Goal: Task Accomplishment & Management: Manage account settings

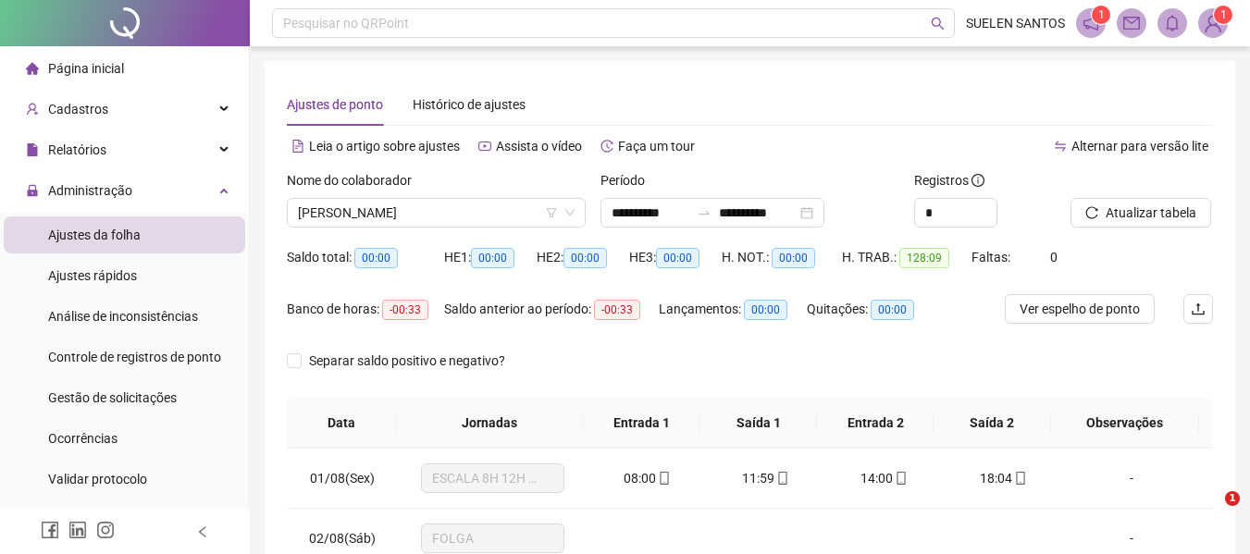
click at [210, 111] on div "Cadastros" at bounding box center [125, 109] width 242 height 37
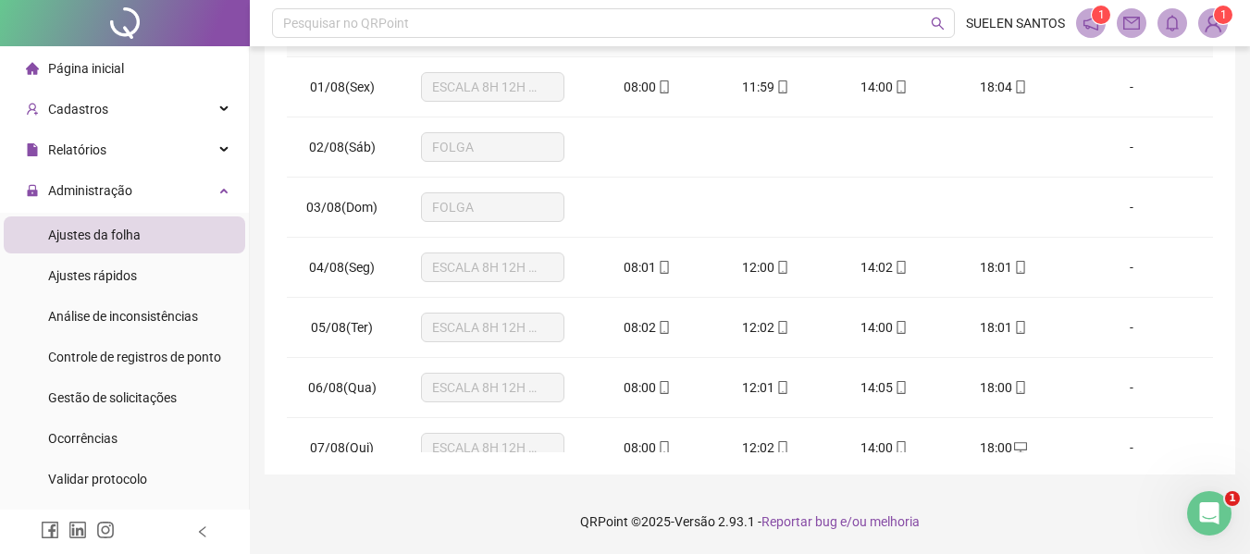
scroll to position [914, 0]
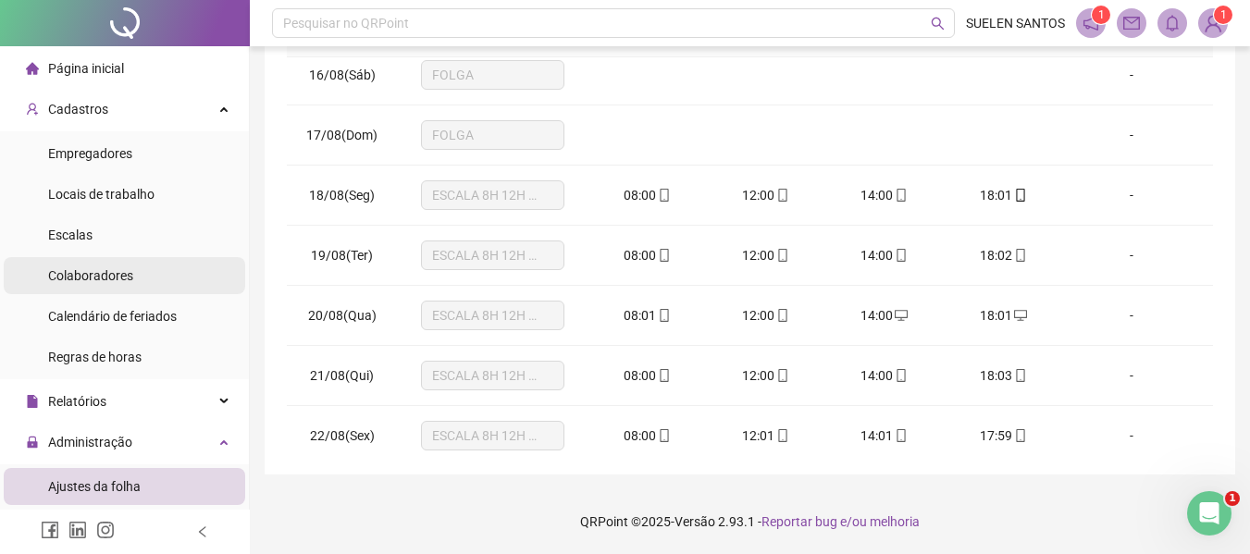
click at [130, 276] on span "Colaboradores" at bounding box center [90, 275] width 85 height 15
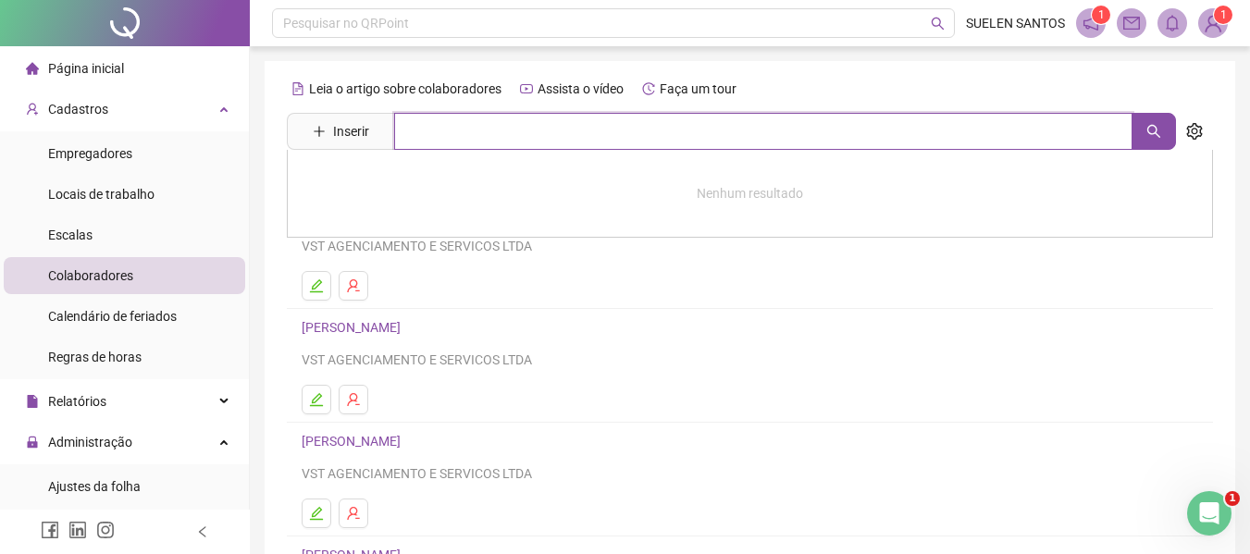
click at [487, 134] on input "text" at bounding box center [763, 131] width 738 height 37
type input "*"
type input "*****"
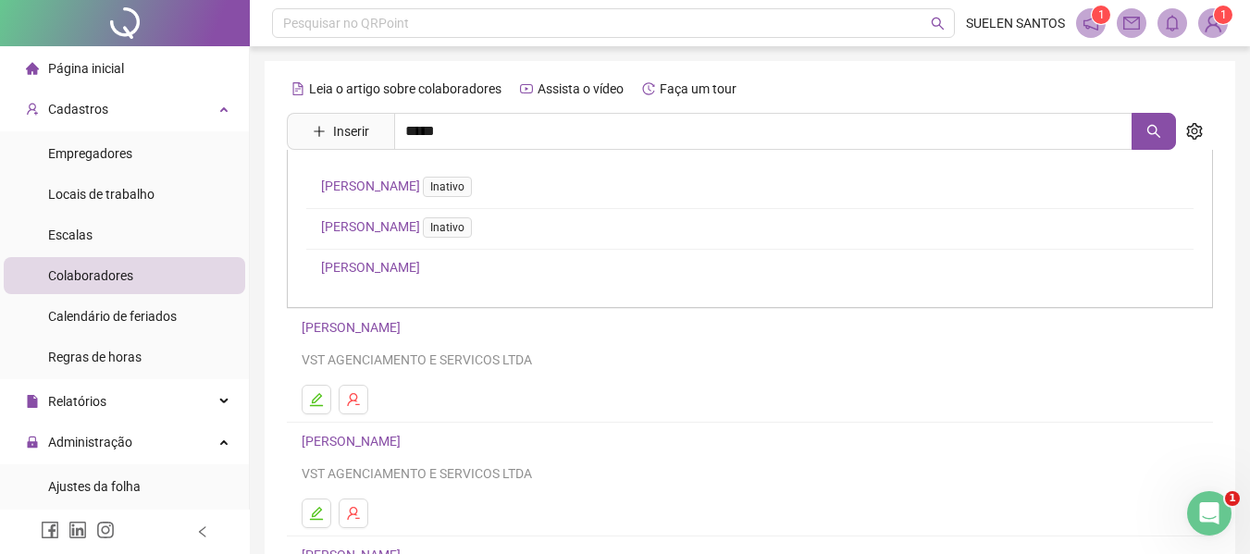
click at [393, 271] on link "[PERSON_NAME]" at bounding box center [370, 267] width 99 height 15
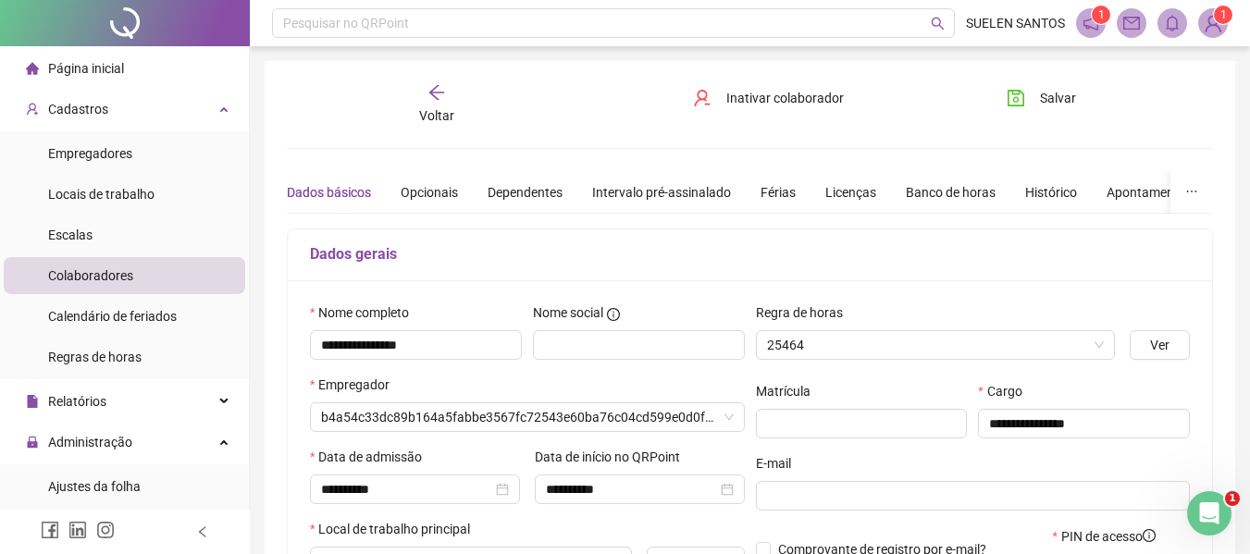
type input "**********"
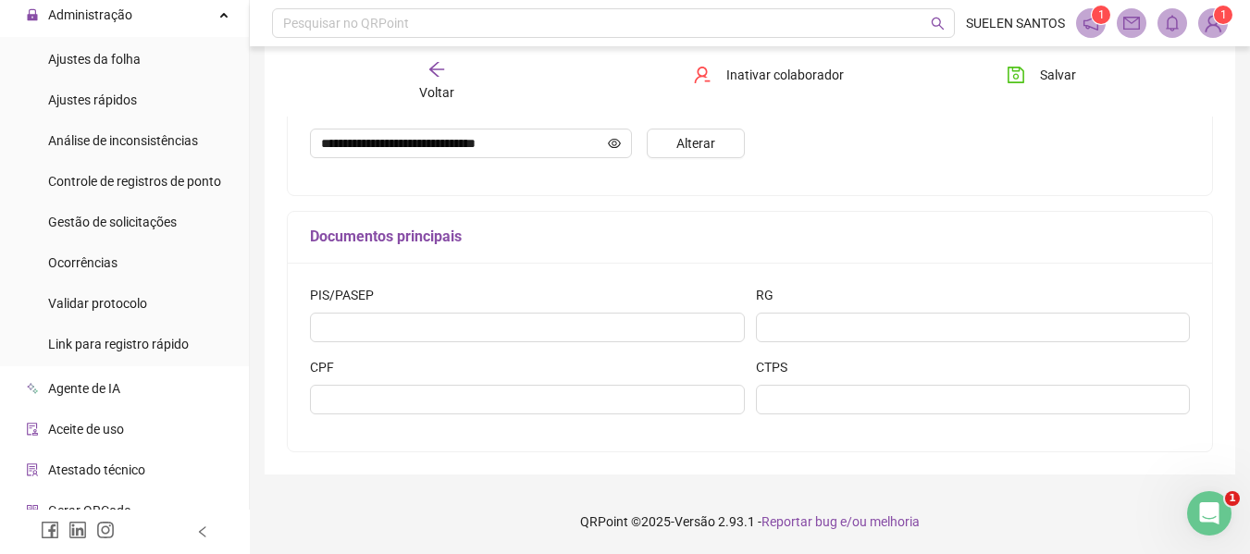
scroll to position [488, 0]
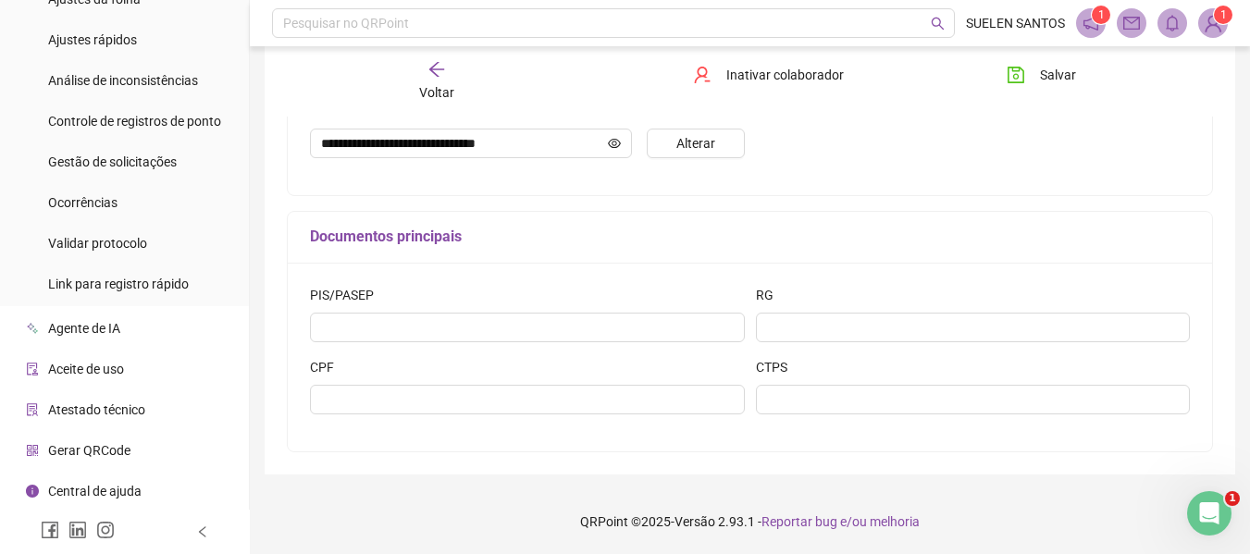
click at [116, 443] on span "Gerar QRCode" at bounding box center [89, 450] width 82 height 15
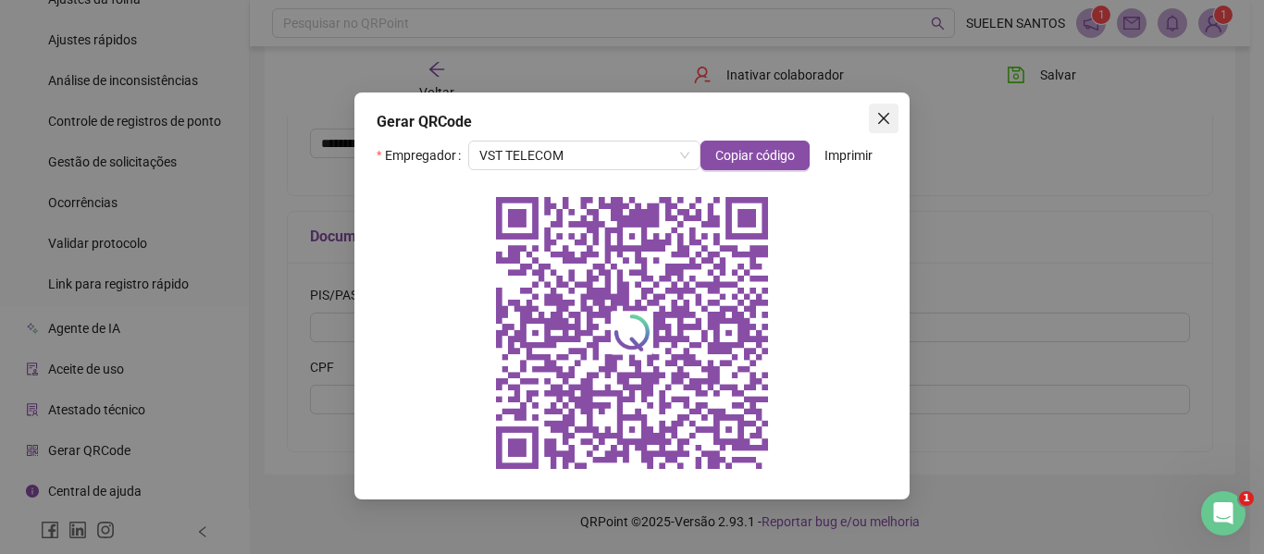
click at [884, 118] on icon "close" at bounding box center [883, 118] width 11 height 11
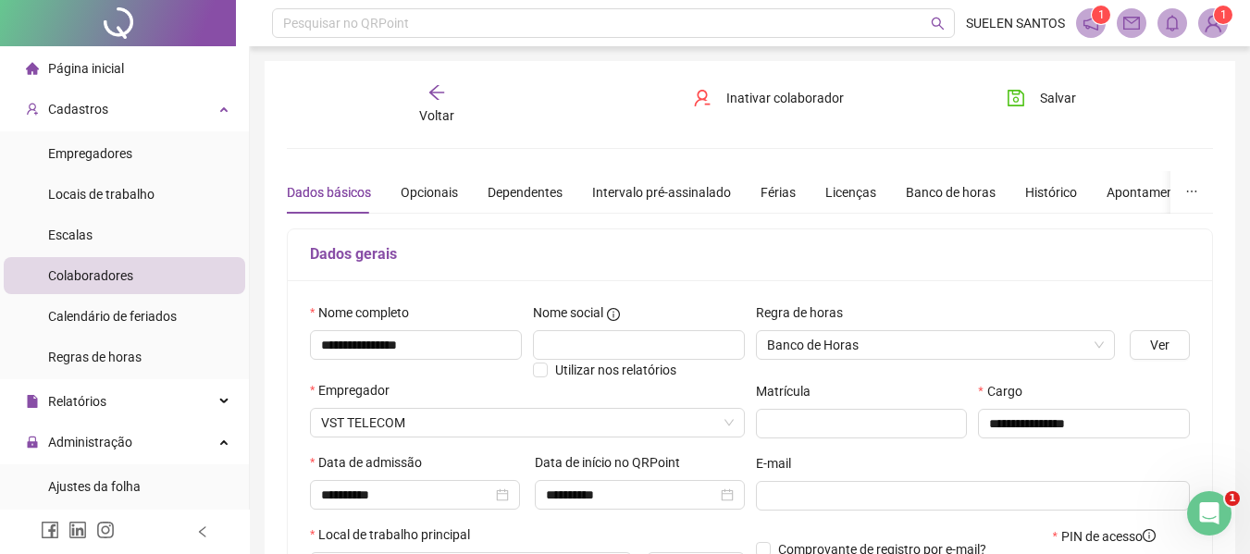
click at [118, 63] on span "Página inicial" at bounding box center [86, 68] width 76 height 15
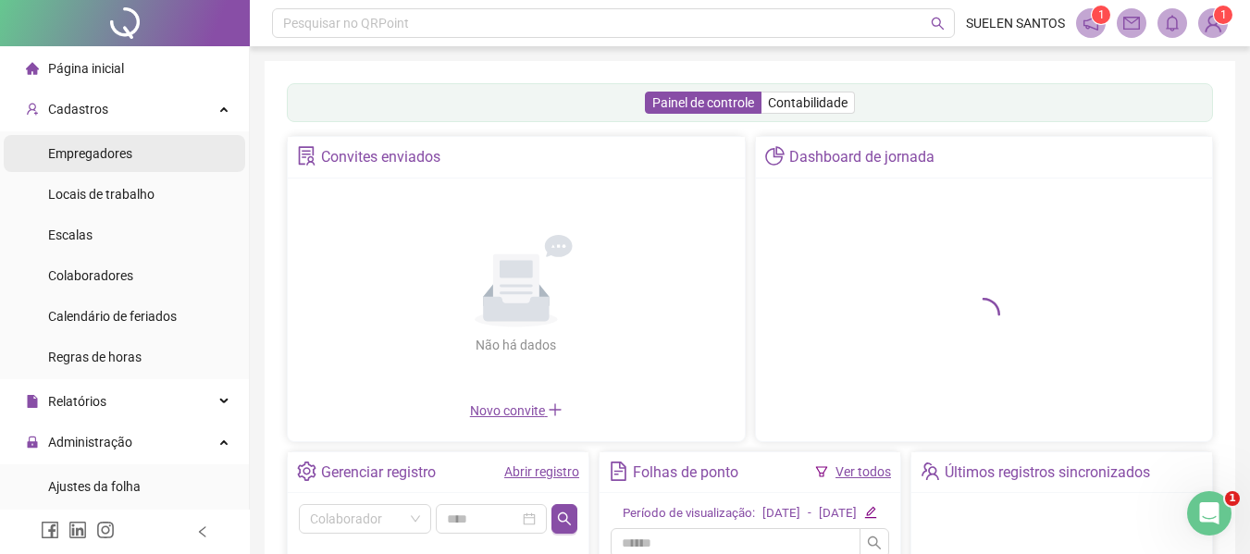
click at [145, 159] on li "Empregadores" at bounding box center [125, 153] width 242 height 37
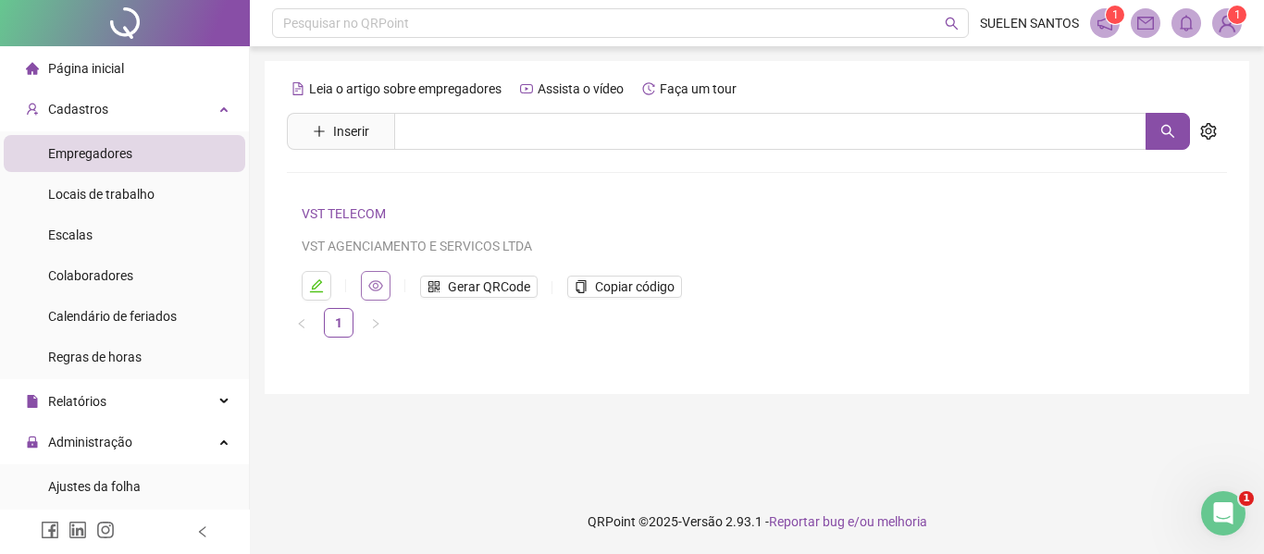
click at [368, 286] on icon "eye" at bounding box center [375, 286] width 15 height 15
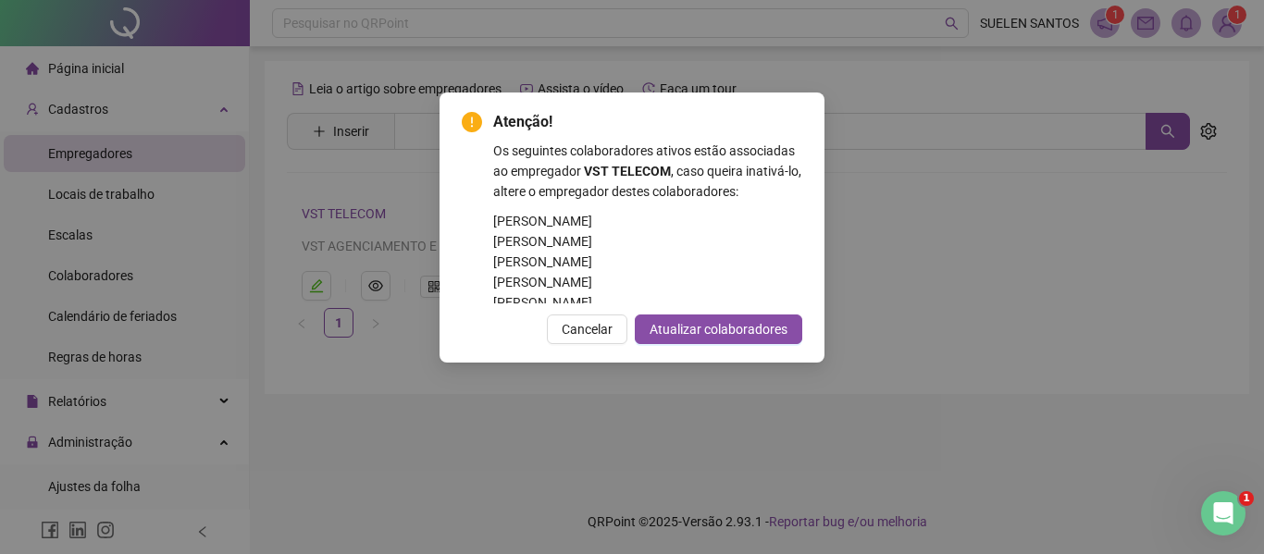
click at [892, 217] on div "Atenção! Os seguintes colaboradores ativos estão associadas ao empregador VST T…" at bounding box center [632, 277] width 1264 height 554
click at [589, 331] on span "Cancelar" at bounding box center [587, 329] width 51 height 20
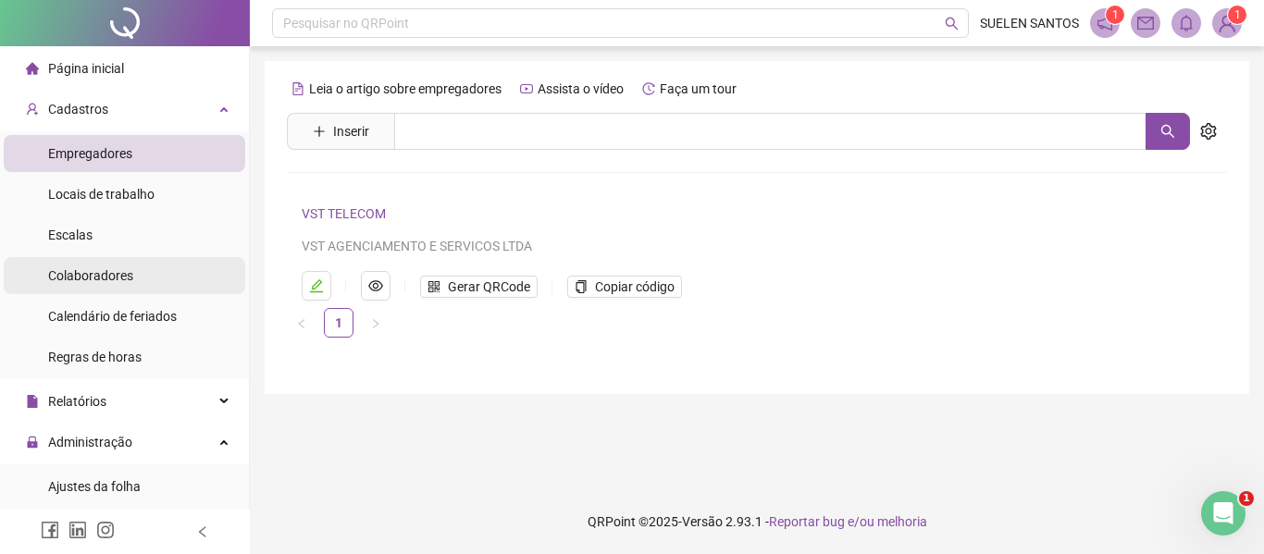
click at [105, 282] on span "Colaboradores" at bounding box center [90, 275] width 85 height 15
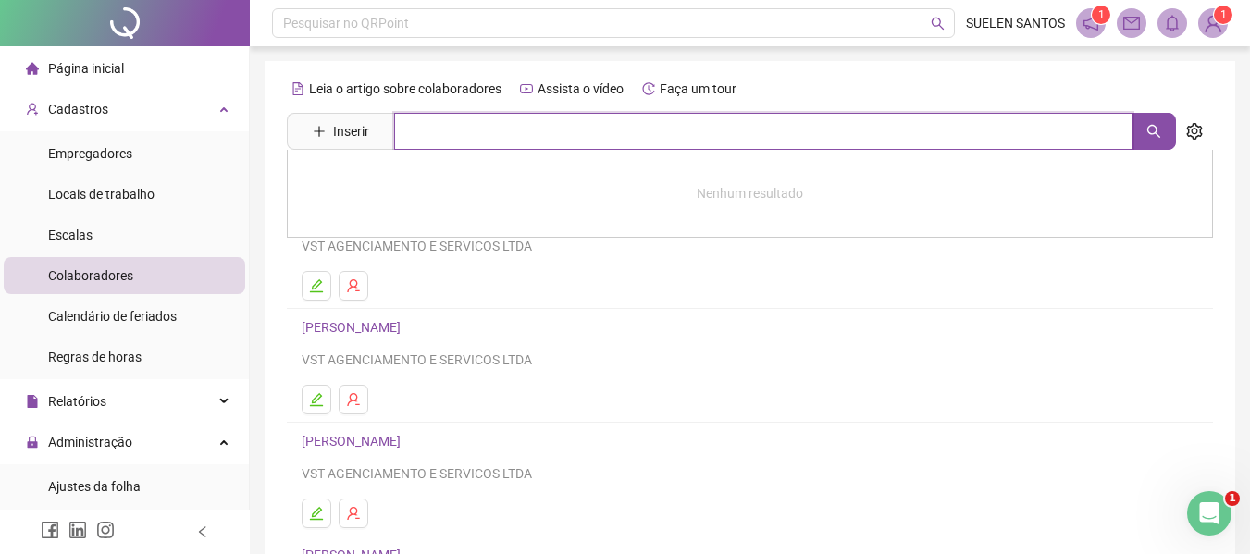
click at [695, 143] on input "text" at bounding box center [763, 131] width 738 height 37
type input "*****"
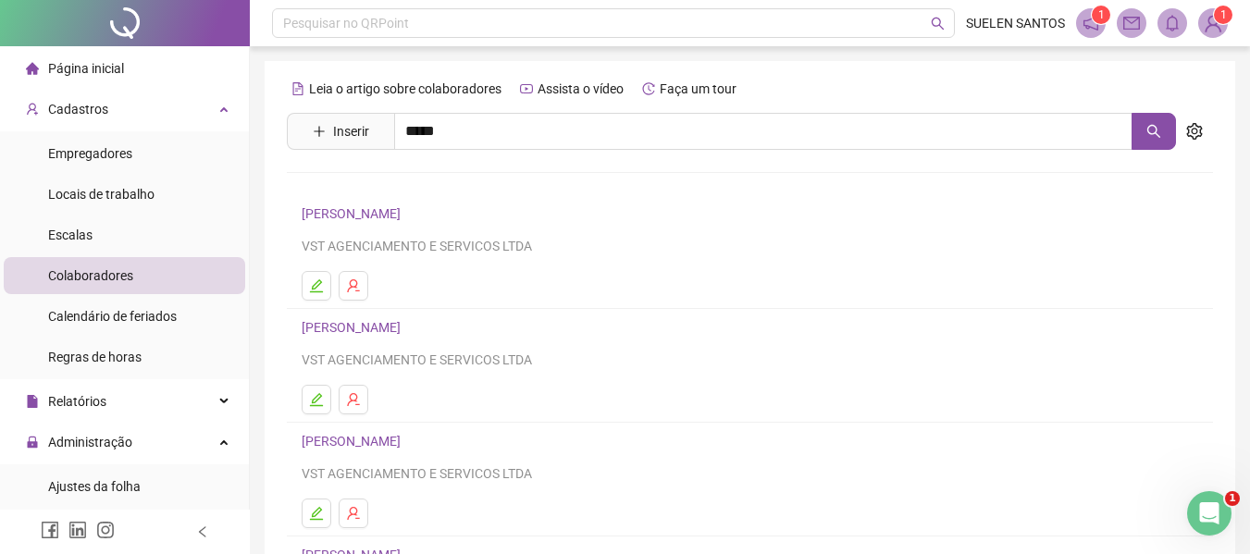
click at [440, 265] on div "[PERSON_NAME] OCHOA Inativo [PERSON_NAME] Inativo [PERSON_NAME]" at bounding box center [750, 229] width 926 height 158
click at [1157, 130] on icon "search" at bounding box center [1153, 131] width 13 height 13
click at [1158, 132] on icon "search" at bounding box center [1153, 131] width 15 height 15
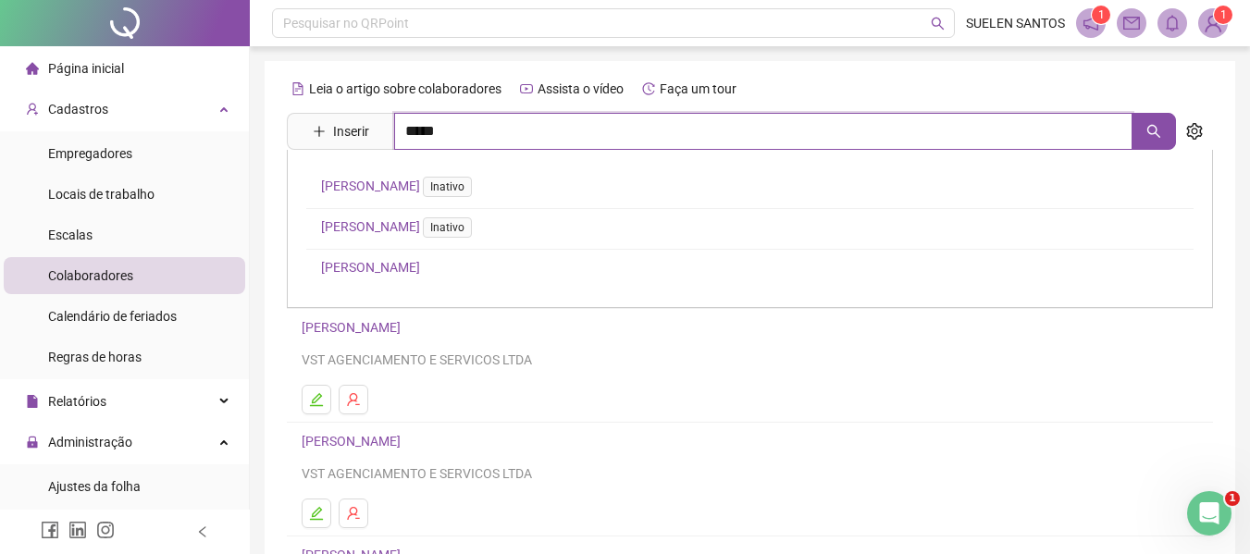
click at [441, 138] on input "*****" at bounding box center [763, 131] width 738 height 37
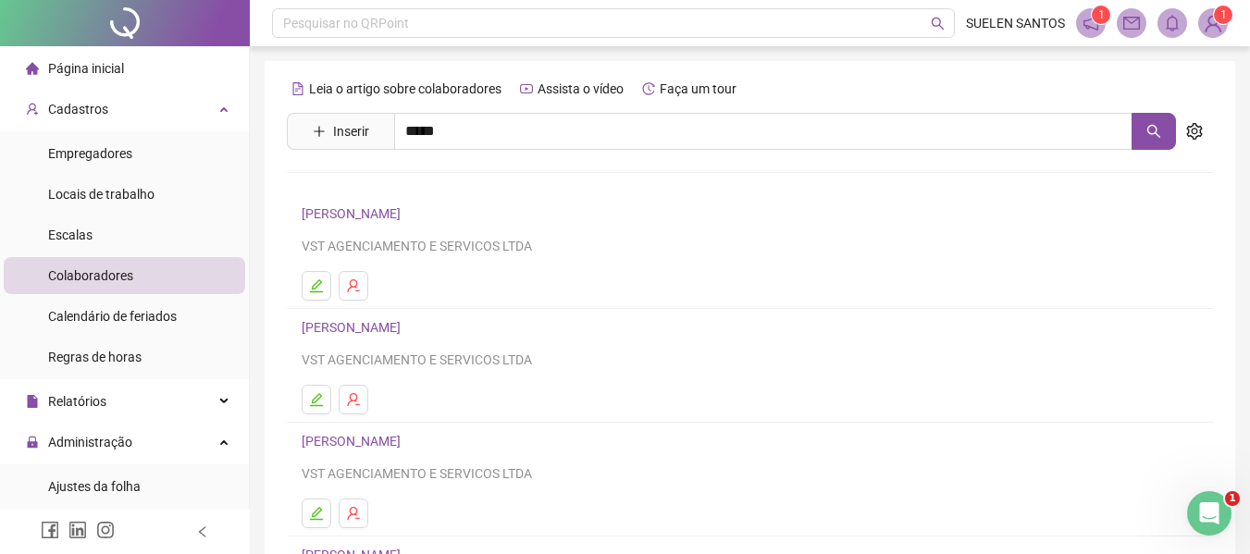
click at [380, 270] on link "[PERSON_NAME]" at bounding box center [370, 267] width 99 height 15
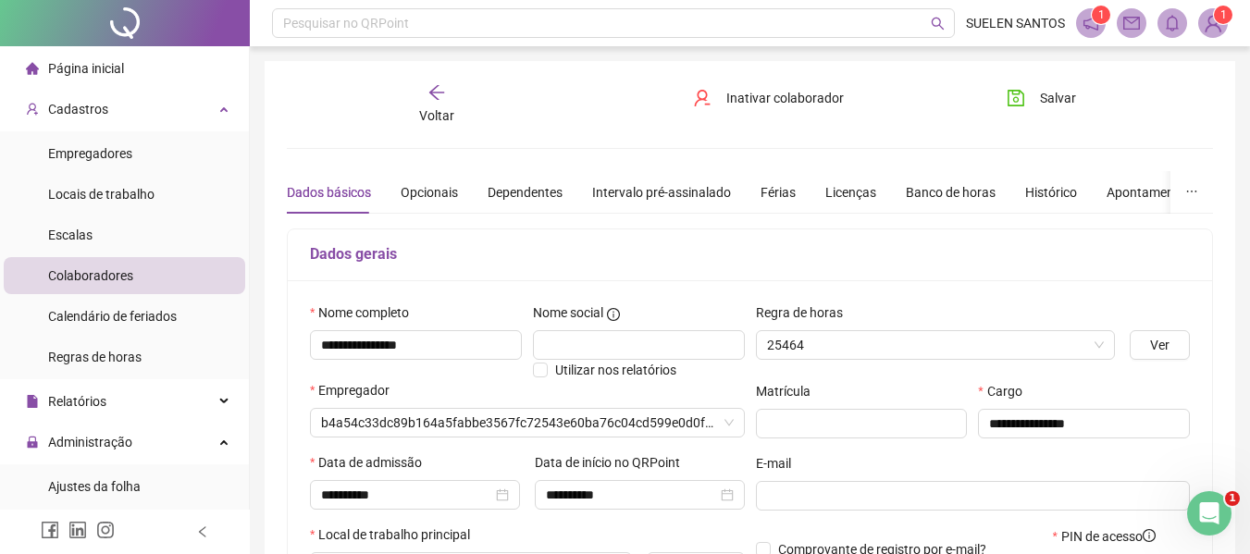
type input "**********"
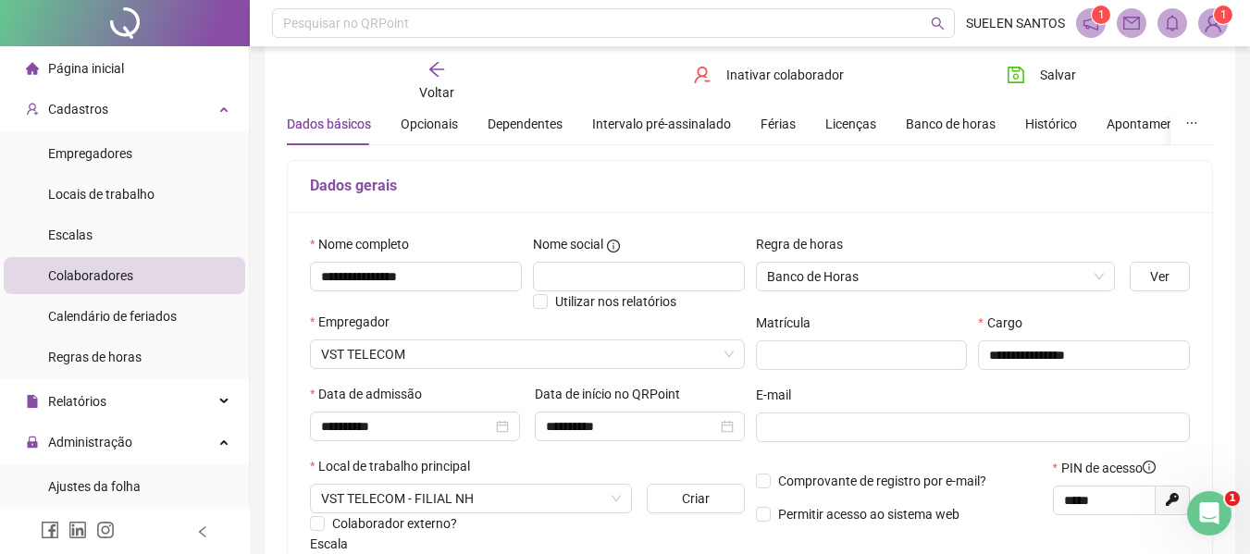
scroll to position [370, 0]
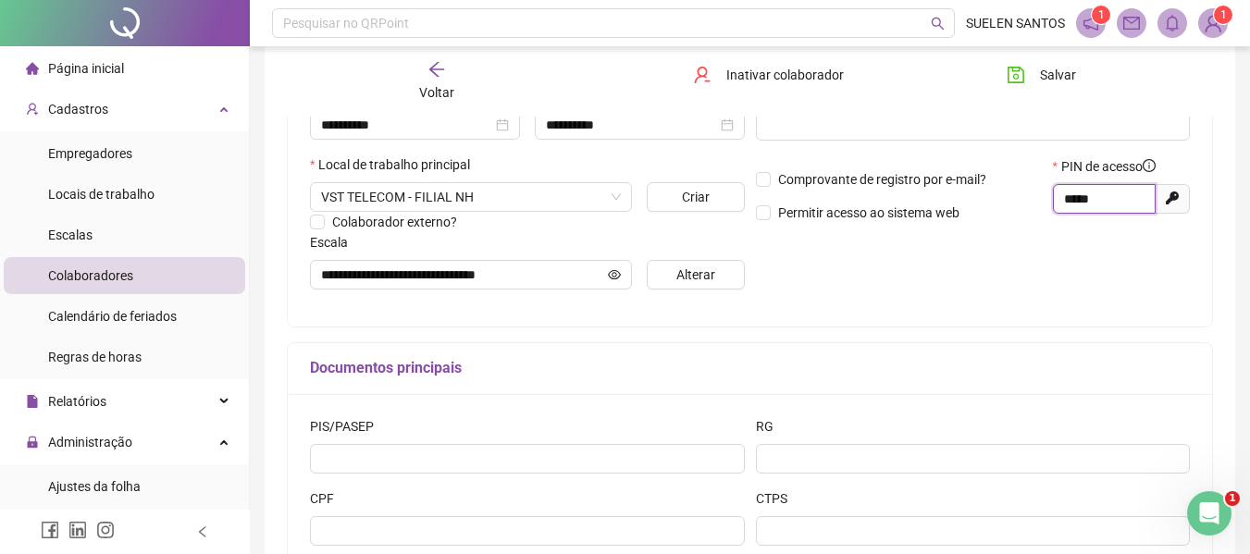
drag, startPoint x: 1122, startPoint y: 198, endPoint x: 1022, endPoint y: 202, distance: 99.1
click at [1022, 202] on div "Comprovante de registro por e-mail? Permitir acesso ao sistema web PIN de acess…" at bounding box center [973, 196] width 446 height 80
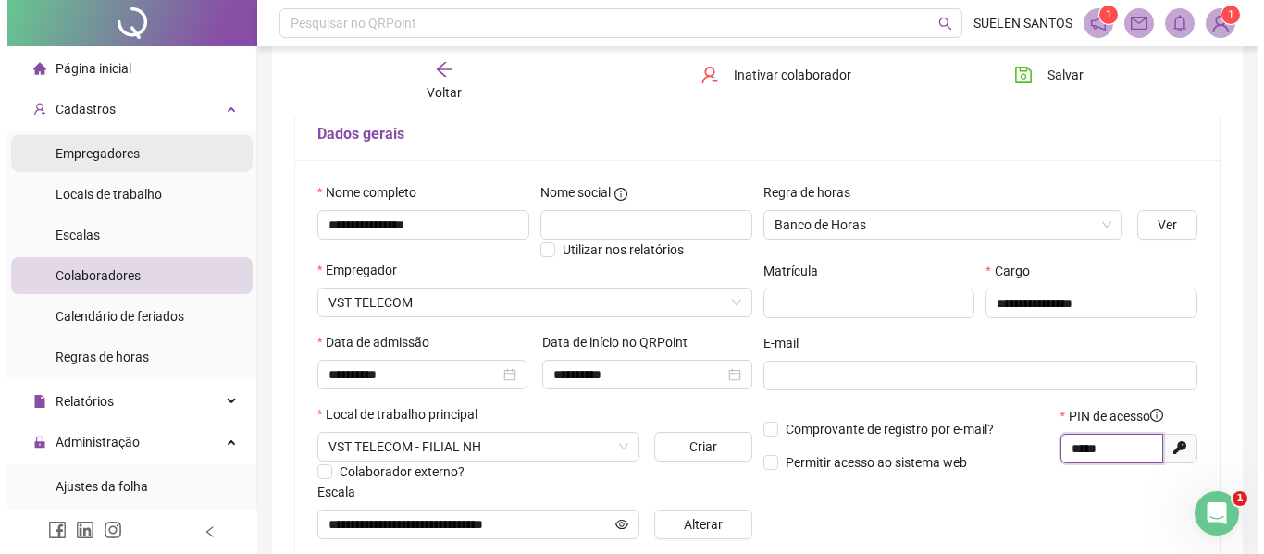
scroll to position [0, 0]
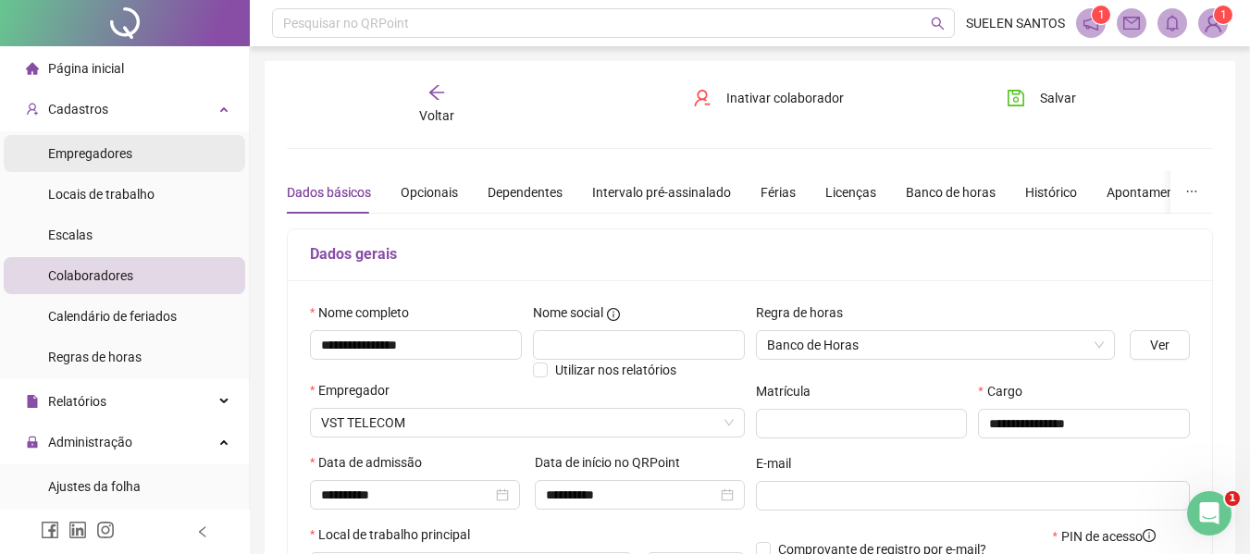
click at [156, 155] on li "Empregadores" at bounding box center [125, 153] width 242 height 37
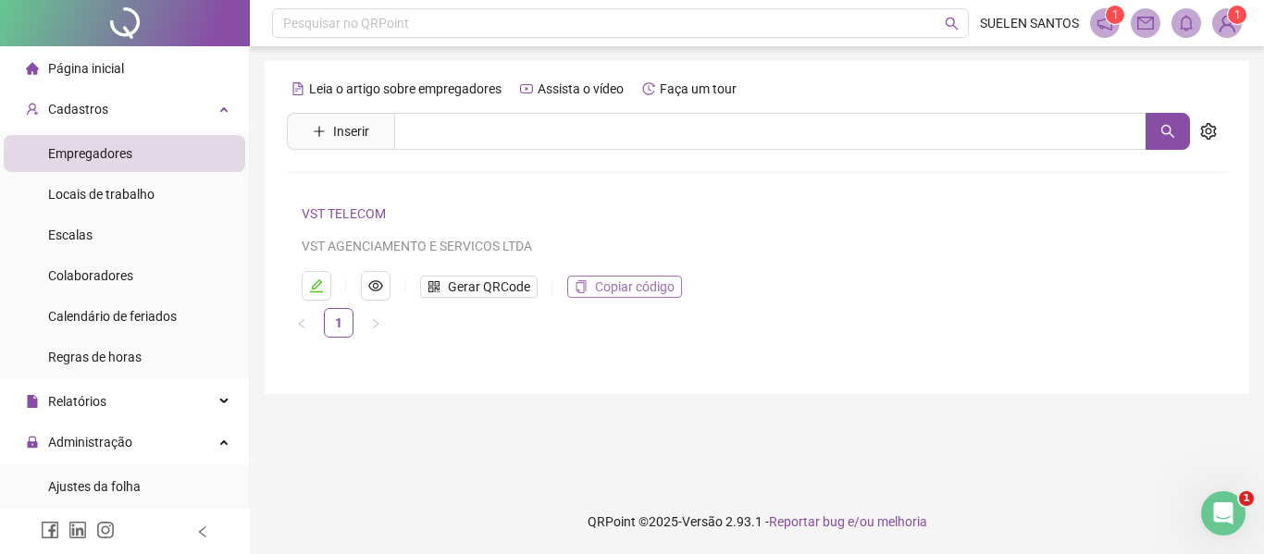
click at [637, 290] on span "Copiar código" at bounding box center [635, 287] width 80 height 20
click at [378, 293] on button "button" at bounding box center [376, 286] width 30 height 30
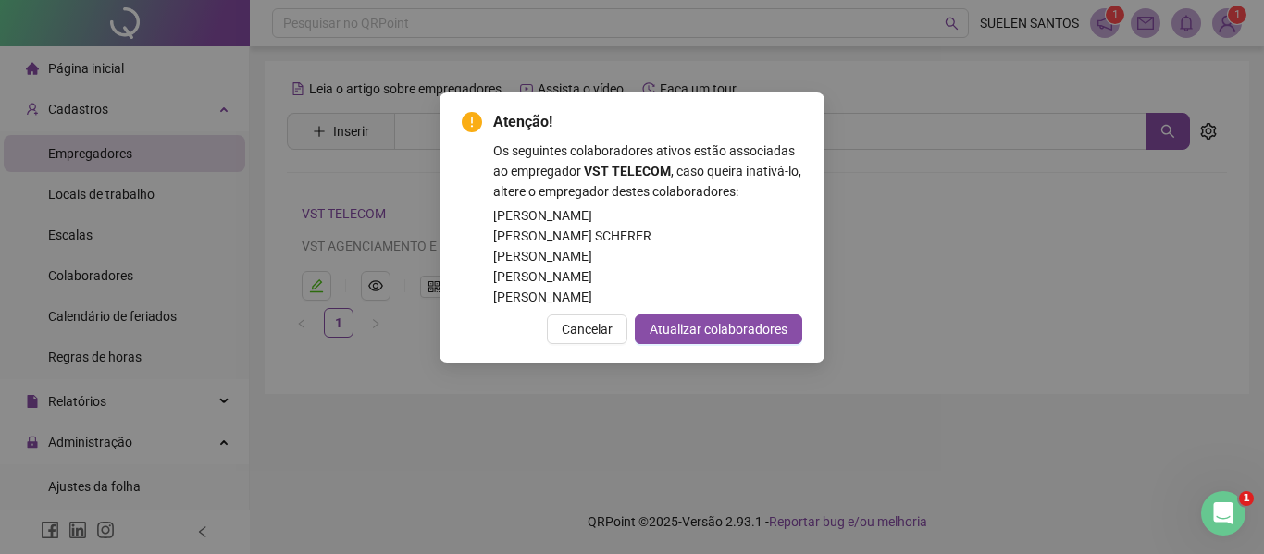
scroll to position [185, 0]
click at [612, 327] on span "Cancelar" at bounding box center [587, 329] width 51 height 20
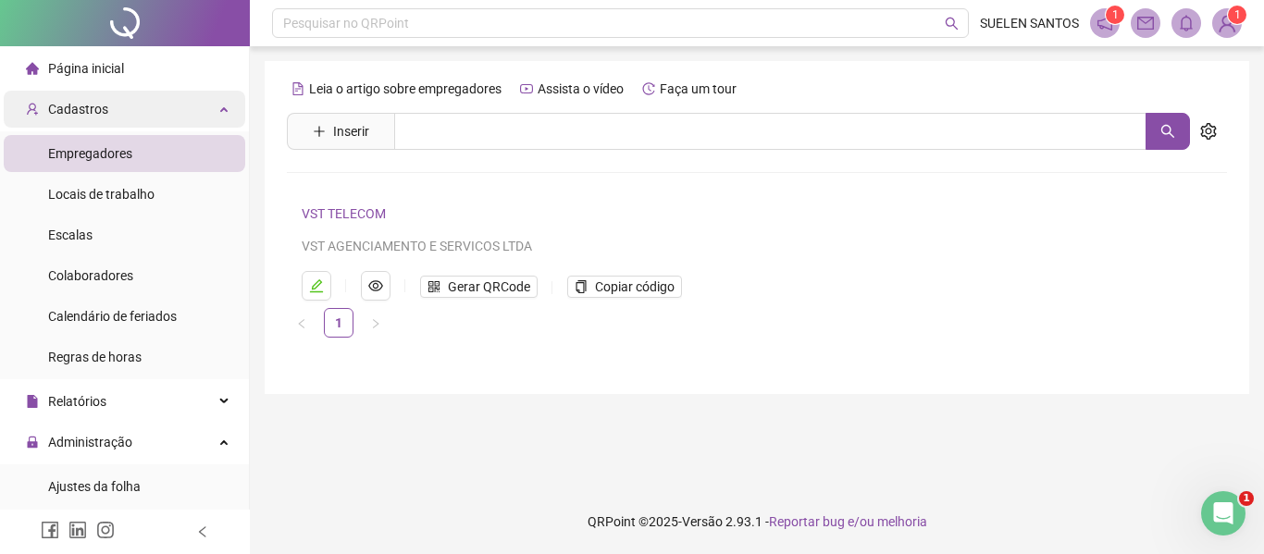
click at [144, 111] on div "Cadastros" at bounding box center [125, 109] width 242 height 37
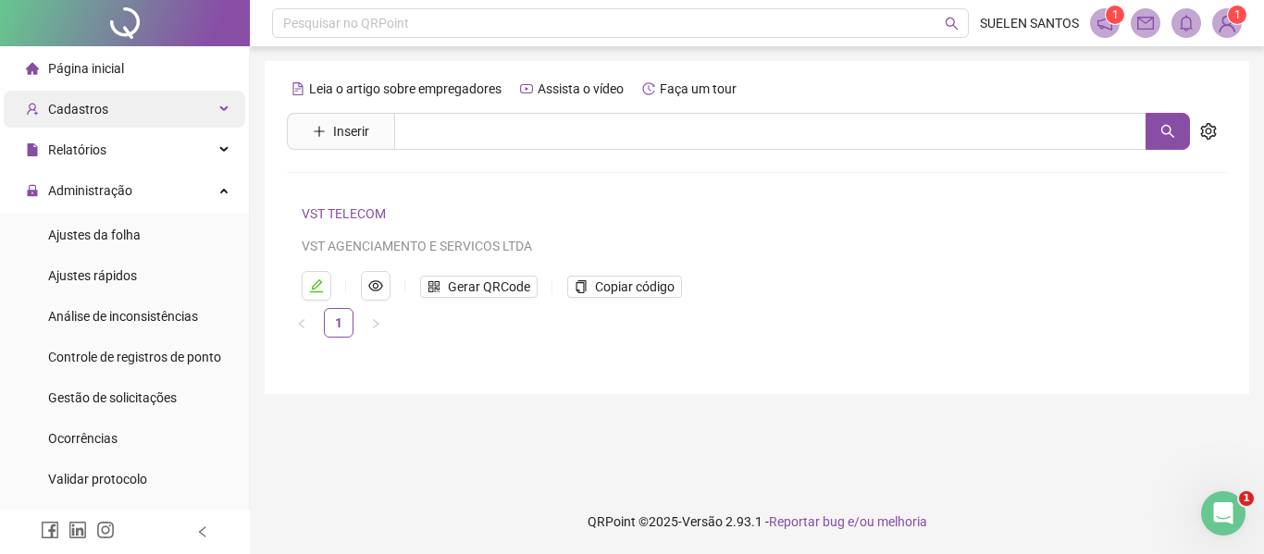
click at [144, 111] on div "Cadastros" at bounding box center [125, 109] width 242 height 37
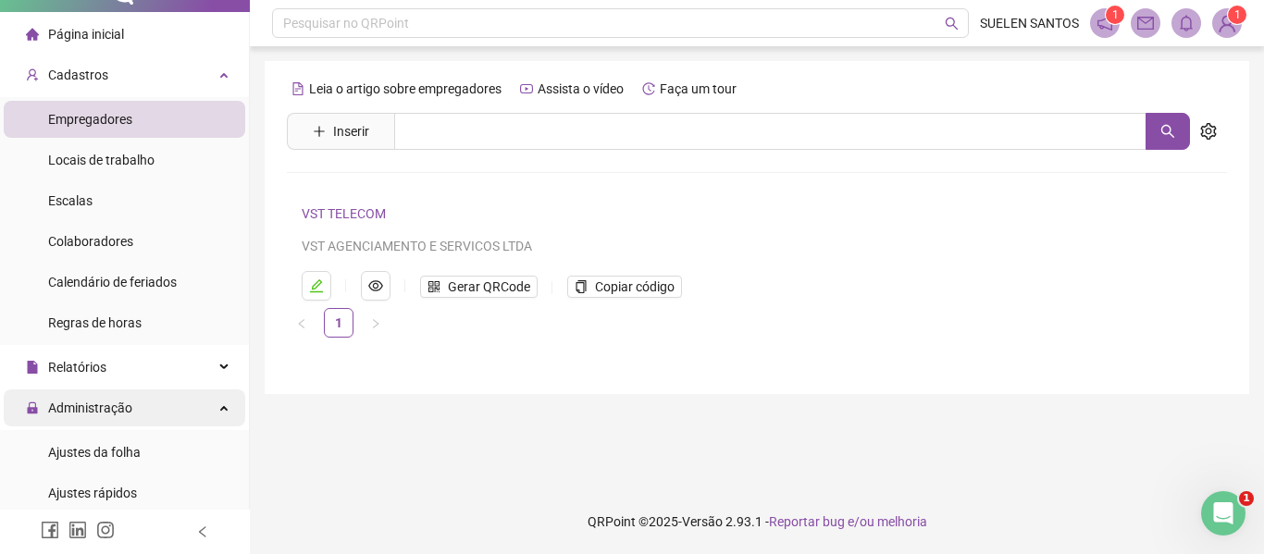
scroll to position [93, 0]
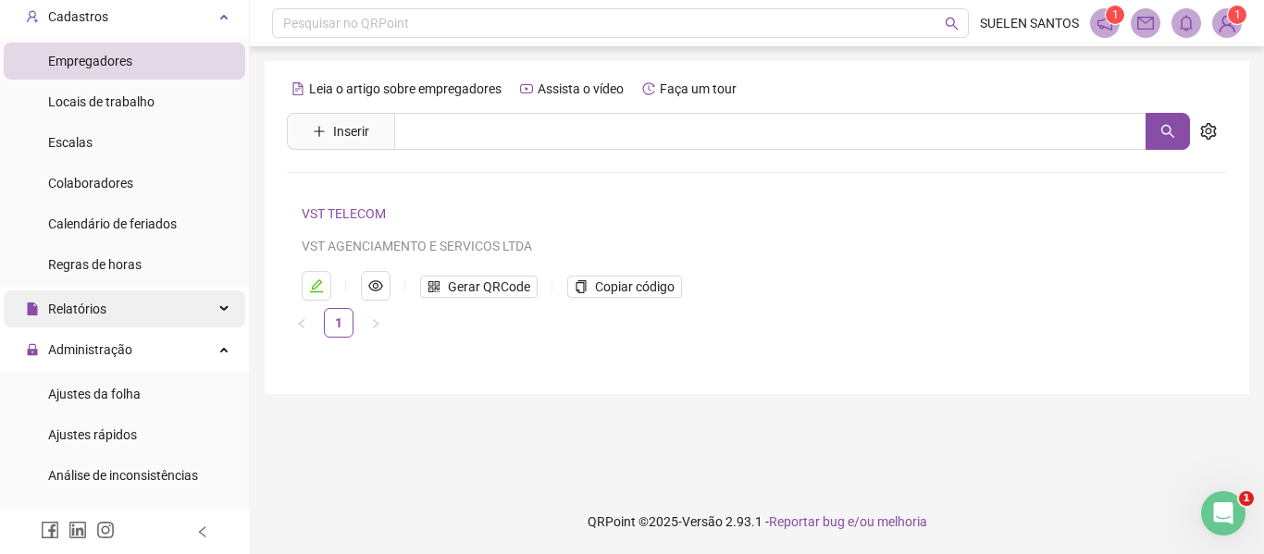
click at [214, 314] on div "Relatórios" at bounding box center [125, 309] width 242 height 37
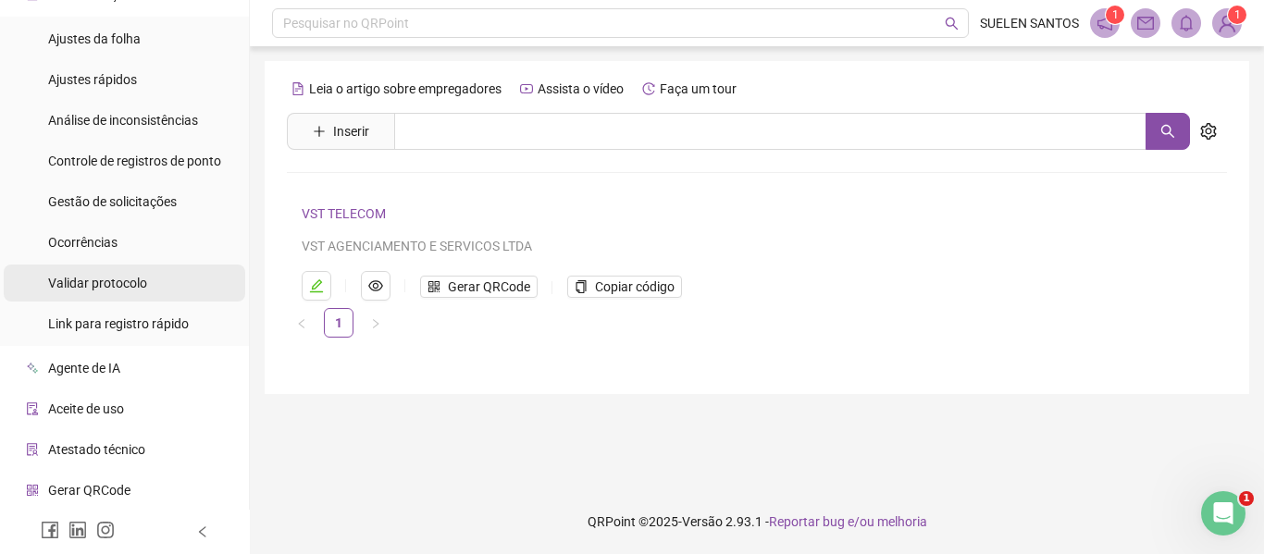
scroll to position [780, 0]
